Goal: Task Accomplishment & Management: Use online tool/utility

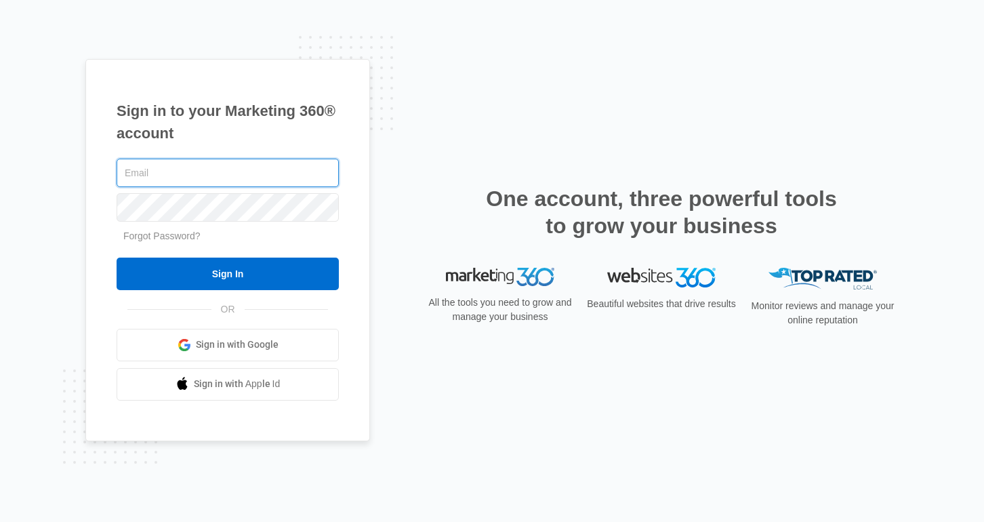
type input "[PERSON_NAME][EMAIL_ADDRESS][PERSON_NAME][DOMAIN_NAME]"
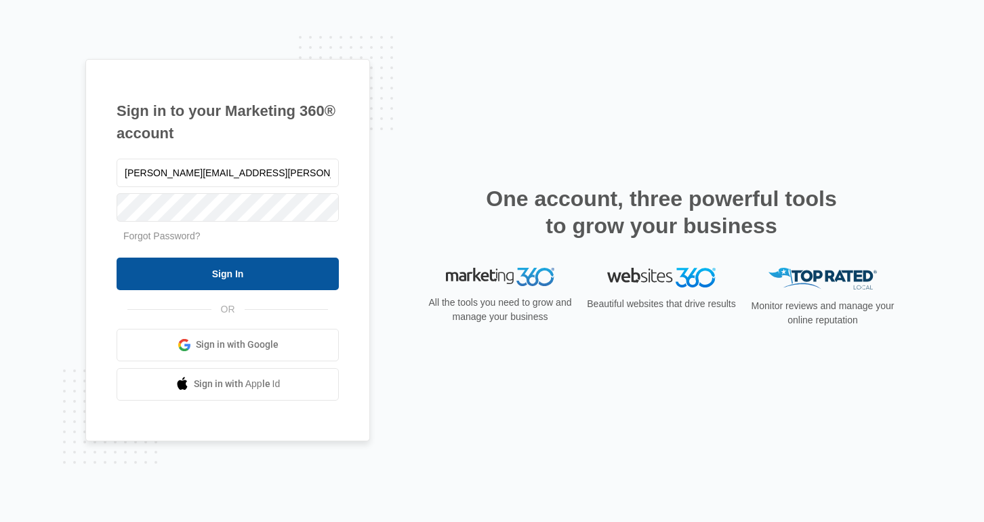
click at [262, 276] on input "Sign In" at bounding box center [228, 274] width 222 height 33
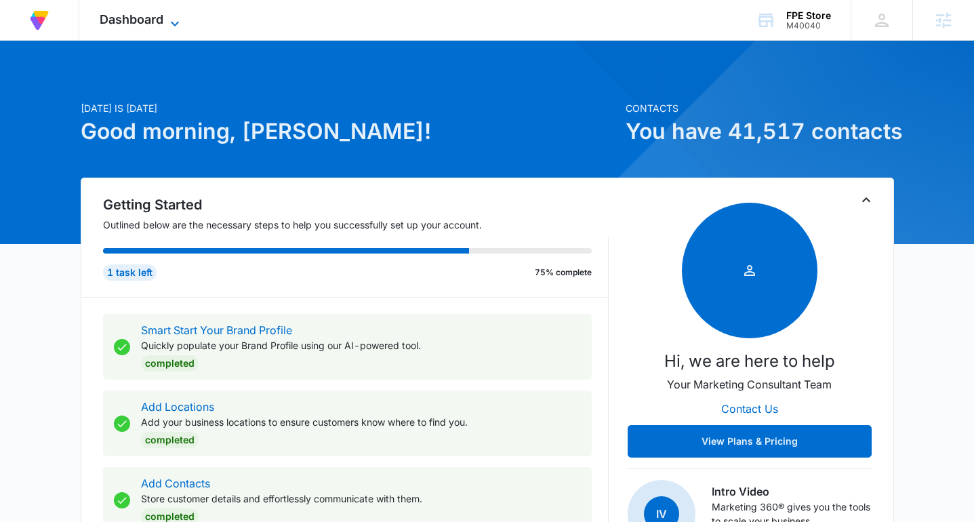
click at [123, 16] on span "Dashboard" at bounding box center [132, 19] width 64 height 14
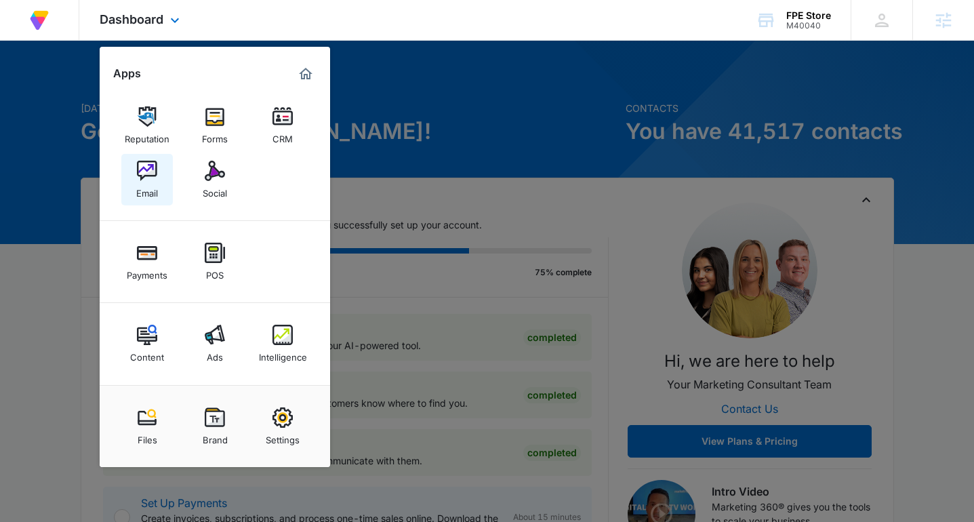
click at [136, 191] on div "Email" at bounding box center [147, 190] width 22 height 18
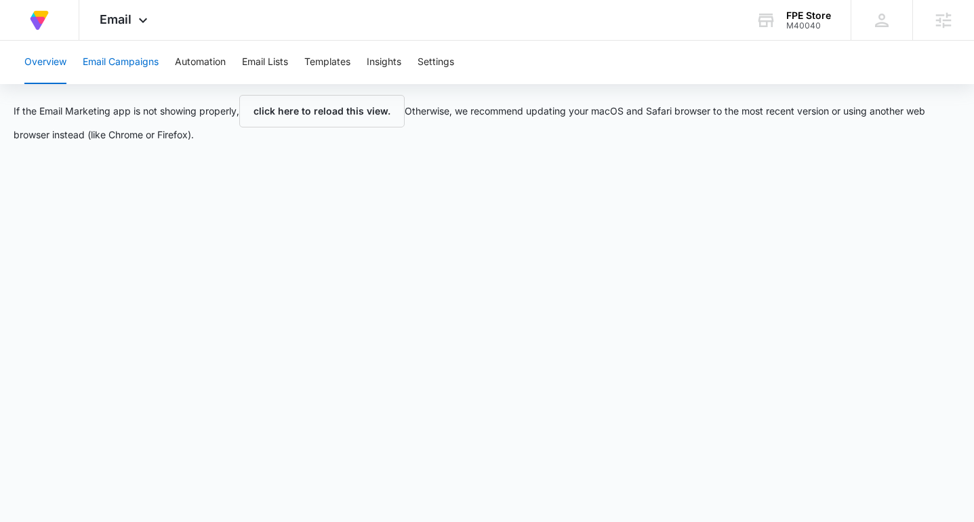
click at [135, 63] on button "Email Campaigns" at bounding box center [121, 62] width 76 height 43
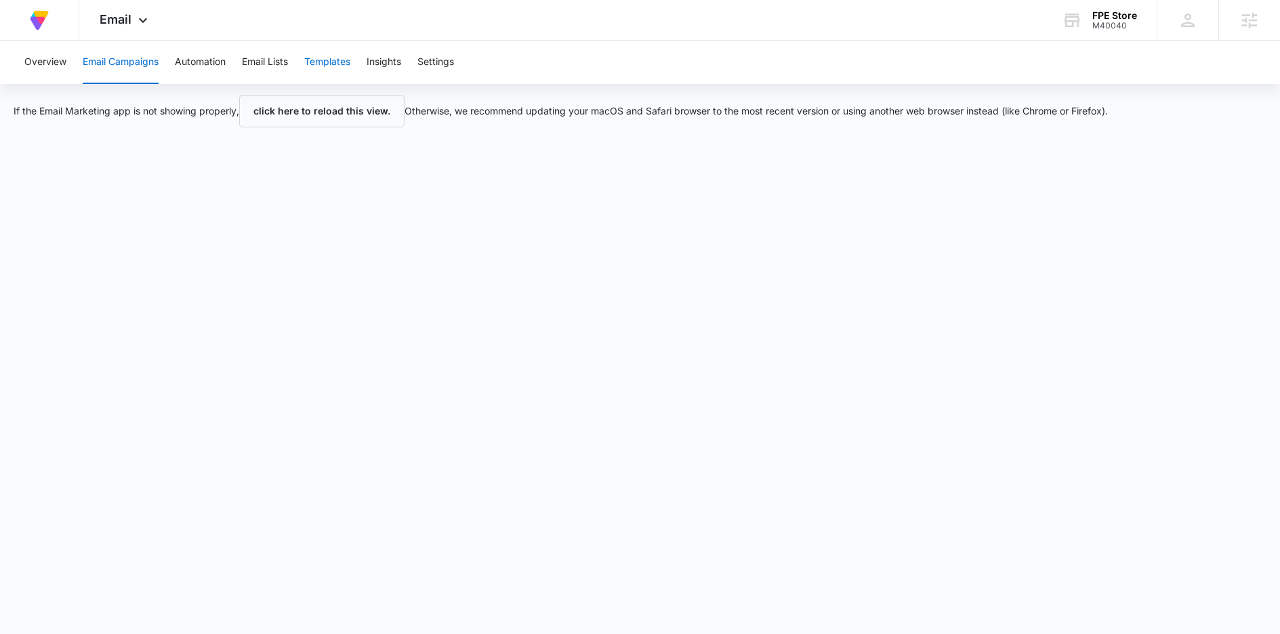
click at [310, 61] on button "Templates" at bounding box center [327, 62] width 46 height 43
